Goal: Task Accomplishment & Management: Manage account settings

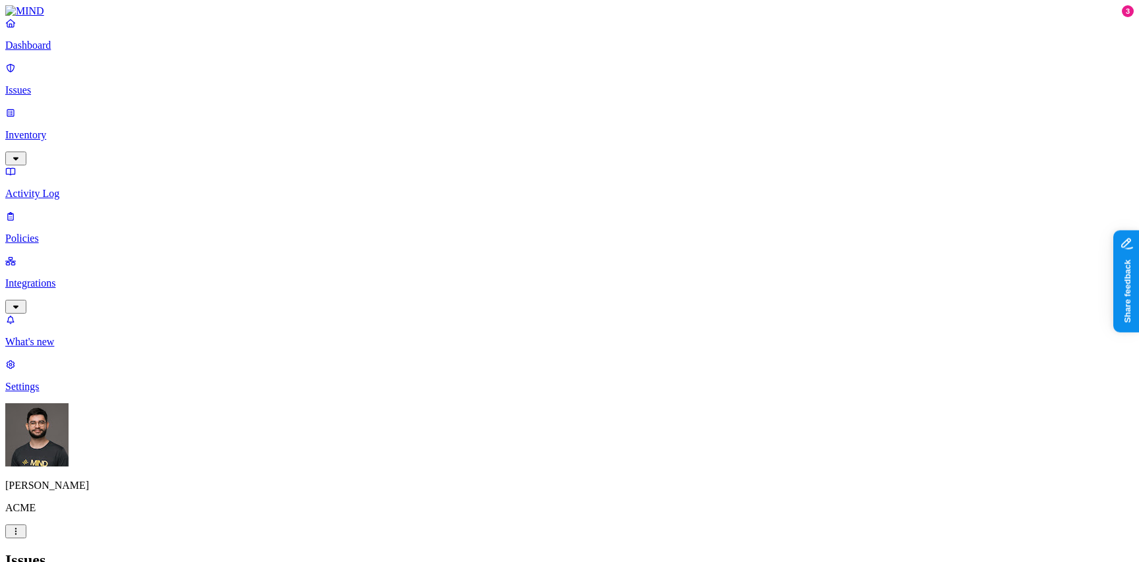
click at [324, 216] on span "Resolved" at bounding box center [305, 221] width 40 height 11
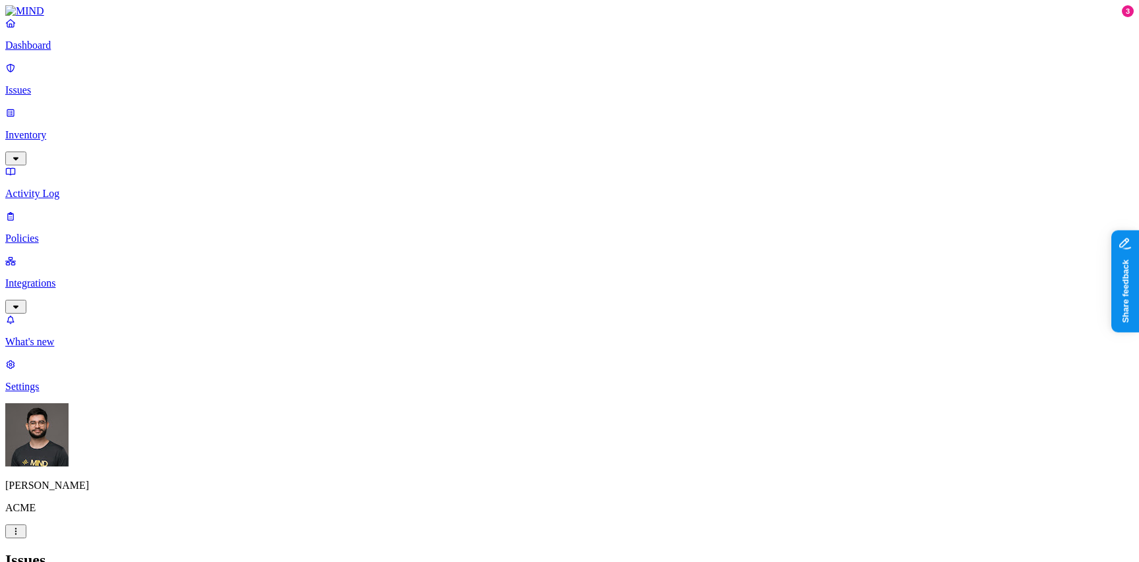
scroll to position [308, 0]
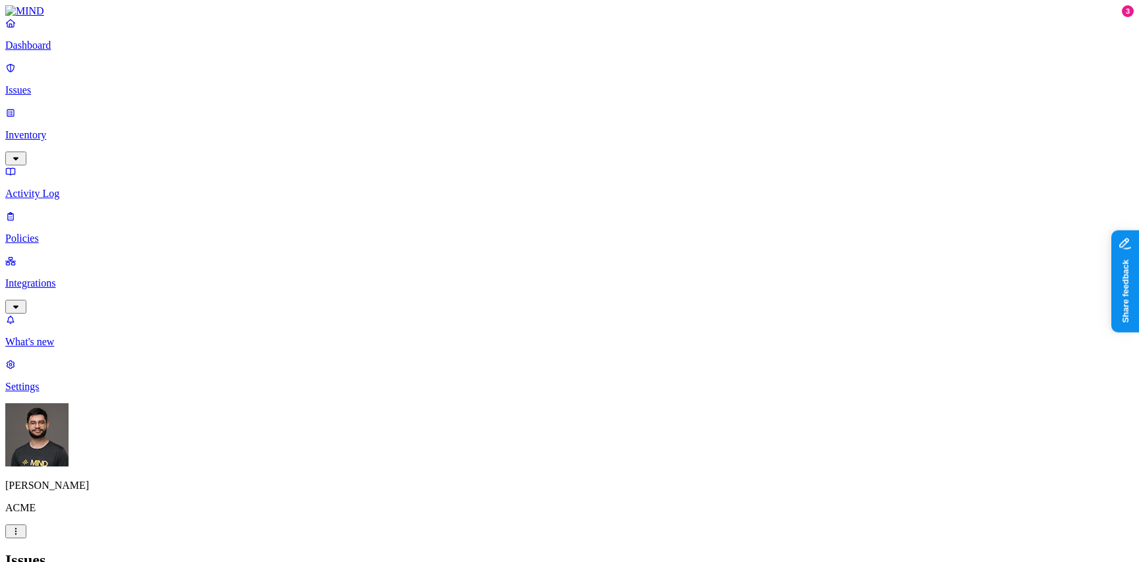
drag, startPoint x: 635, startPoint y: 99, endPoint x: 682, endPoint y: 103, distance: 47.0
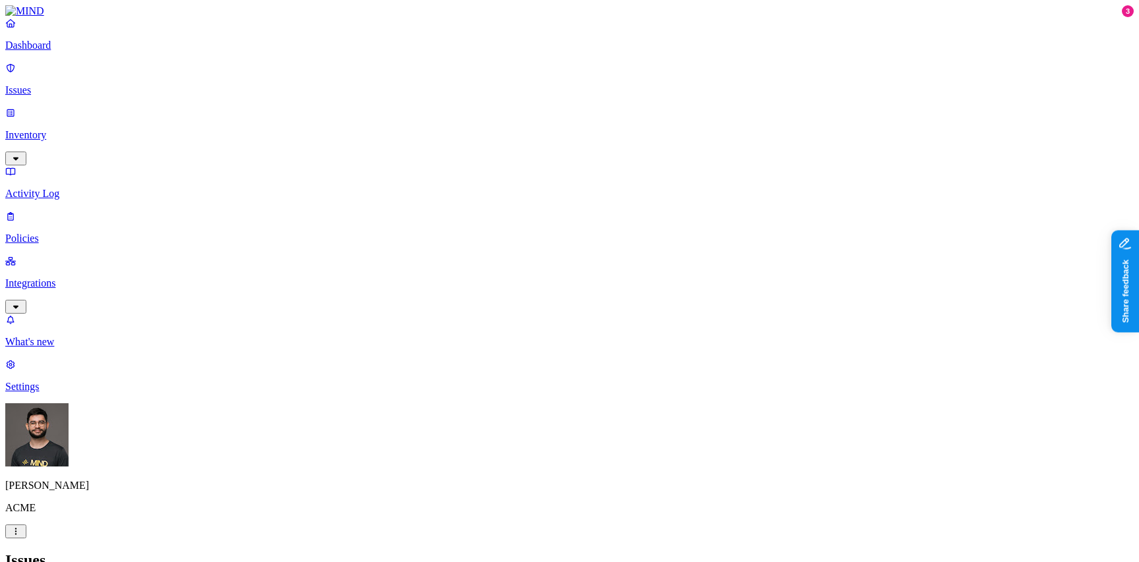
scroll to position [309, 0]
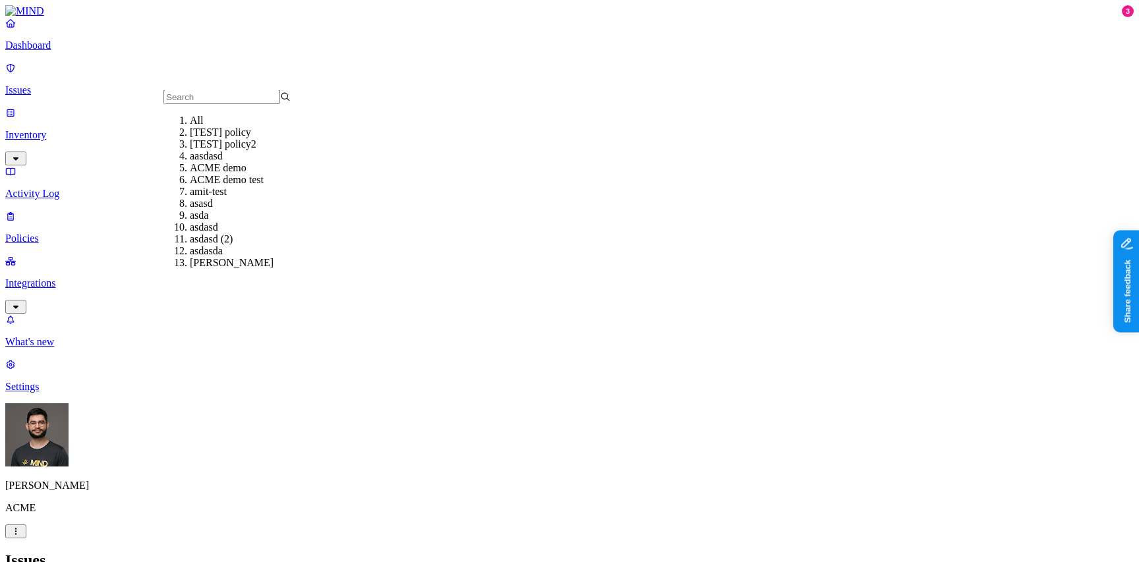
click at [80, 361] on nav "Dashboard Issues Inventory Activity Log Policies Integrations What's new 3 Sett…" at bounding box center [569, 205] width 1128 height 376
